Goal: Information Seeking & Learning: Learn about a topic

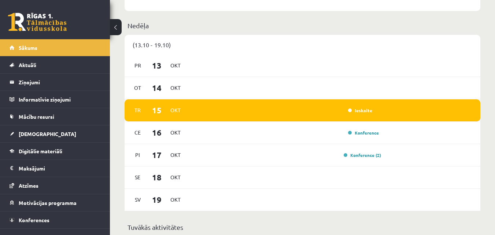
scroll to position [440, 0]
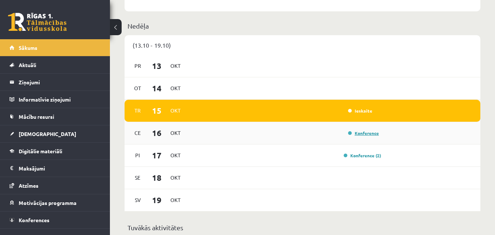
click at [366, 136] on link "Konference" at bounding box center [363, 133] width 31 height 6
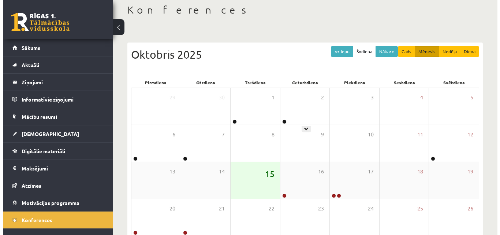
scroll to position [73, 0]
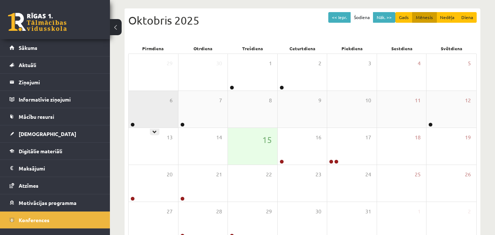
click at [155, 120] on div "6" at bounding box center [153, 109] width 49 height 37
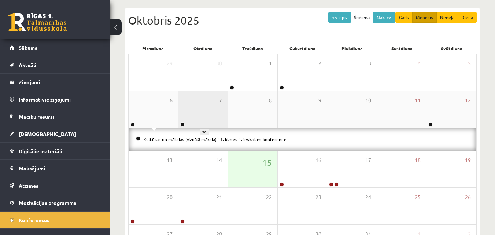
click at [206, 121] on div "7" at bounding box center [202, 109] width 49 height 37
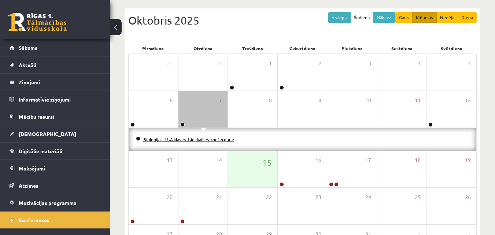
click at [201, 139] on link "Bioloģijas 11.A klases 1.ieskaites konference" at bounding box center [188, 139] width 91 height 6
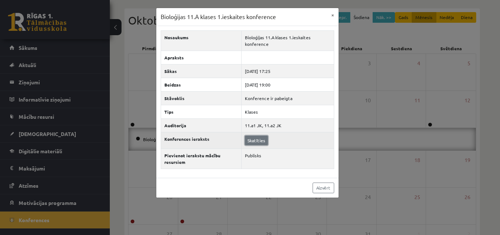
click at [254, 143] on link "Skatīties" at bounding box center [256, 141] width 23 height 10
